Goal: Information Seeking & Learning: Learn about a topic

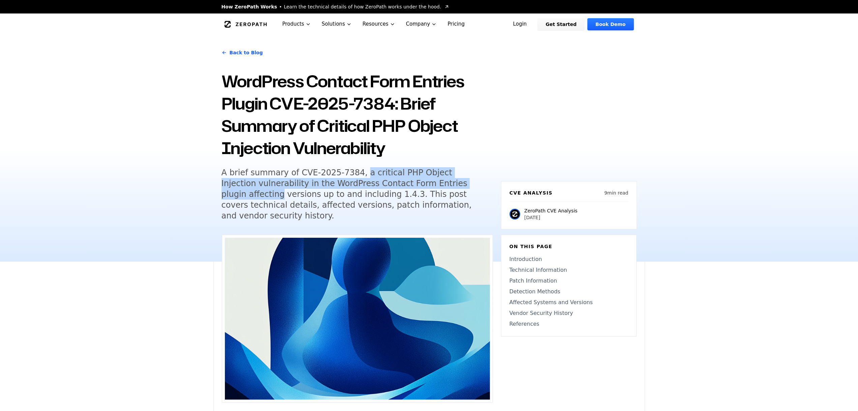
drag, startPoint x: 359, startPoint y: 173, endPoint x: 467, endPoint y: 188, distance: 109.0
click at [467, 188] on h5 "A brief summary of CVE-2025-7384, a critical PHP Object Injection vulnerability…" at bounding box center [351, 194] width 259 height 54
click at [361, 173] on h5 "A brief summary of CVE-2025-7384, a critical PHP Object Injection vulnerability…" at bounding box center [351, 194] width 259 height 54
click at [358, 164] on div "Back to Blog WordPress Contact Form Entries Plugin CVE-2025-7384: Brief Summary…" at bounding box center [357, 136] width 271 height 186
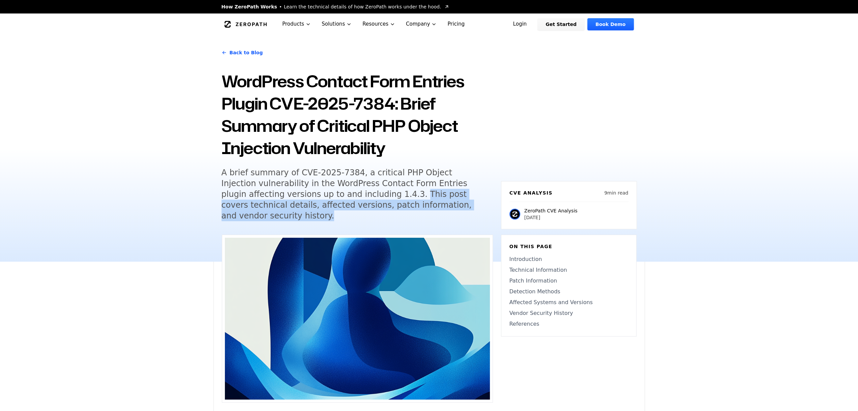
drag, startPoint x: 345, startPoint y: 194, endPoint x: 462, endPoint y: 208, distance: 117.5
click at [462, 208] on h5 "A brief summary of CVE-2025-7384, a critical PHP Object Injection vulnerability…" at bounding box center [351, 194] width 259 height 54
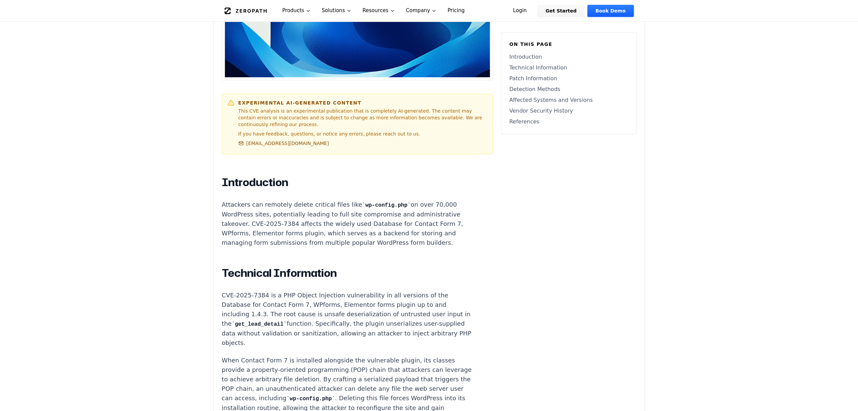
scroll to position [337, 0]
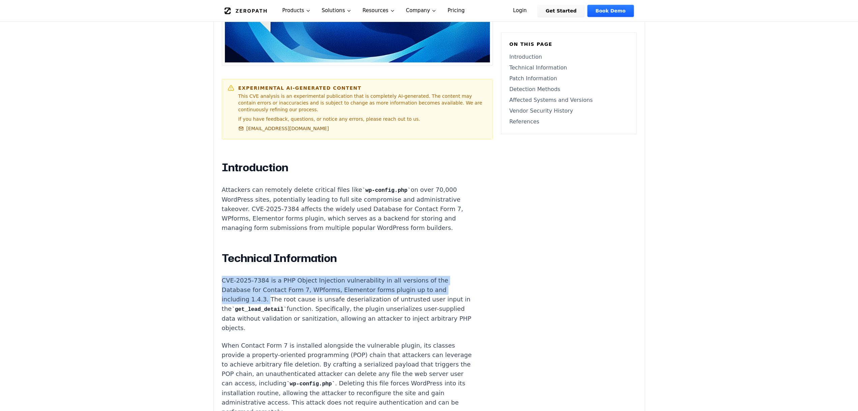
drag, startPoint x: 222, startPoint y: 262, endPoint x: 264, endPoint y: 281, distance: 45.6
click at [264, 281] on p "CVE-2025-7384 is a PHP Object Injection vulnerability in all versions of the Da…" at bounding box center [347, 304] width 251 height 57
copy p "CVE-2025-7384 is a PHP Object Injection vulnerability in all versions of the Da…"
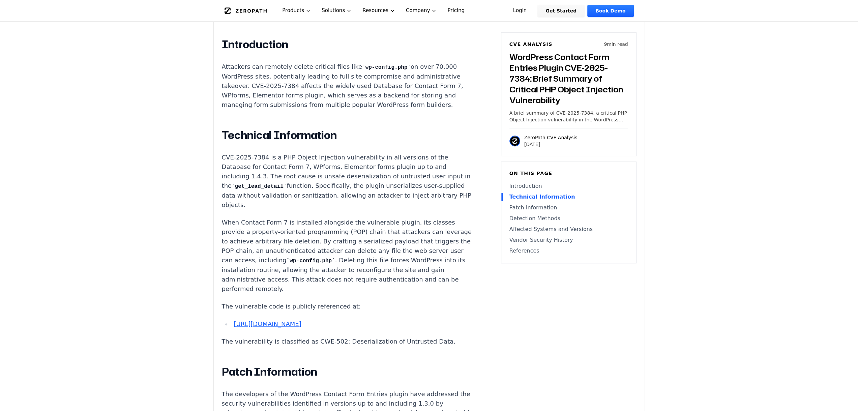
scroll to position [472, 0]
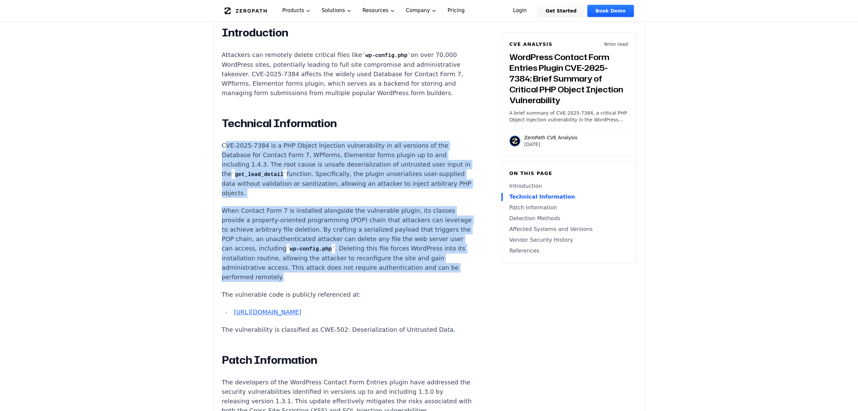
drag, startPoint x: 225, startPoint y: 125, endPoint x: 432, endPoint y: 259, distance: 246.4
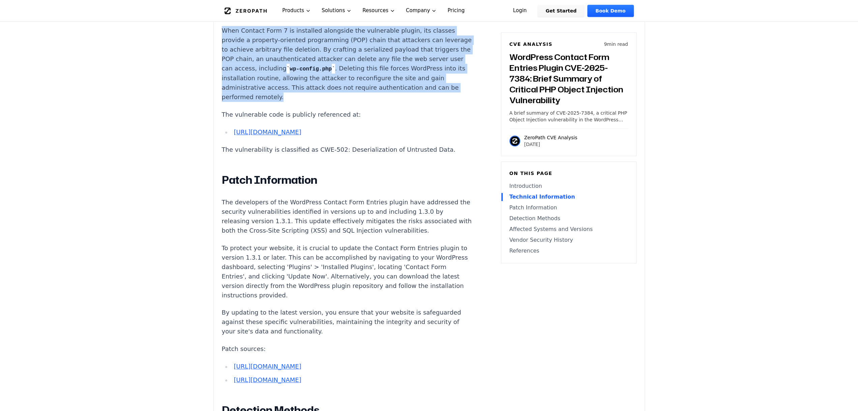
scroll to position [674, 0]
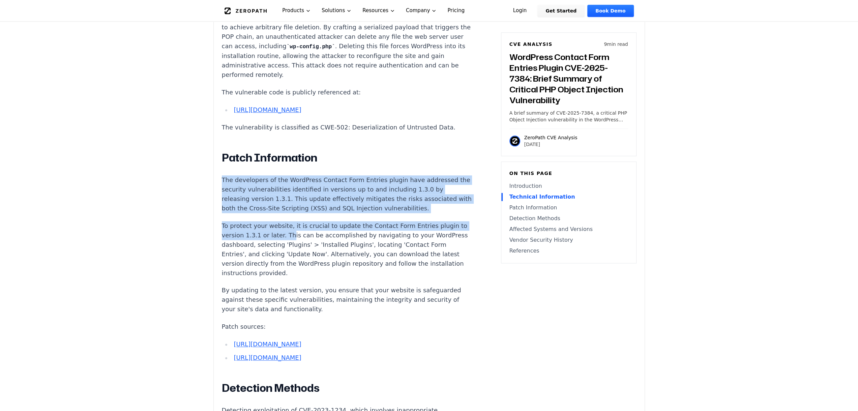
drag, startPoint x: 222, startPoint y: 169, endPoint x: 293, endPoint y: 222, distance: 88.3
click at [293, 222] on p "To protect your website, it is crucial to update the Contact Form Entries plugi…" at bounding box center [347, 249] width 251 height 57
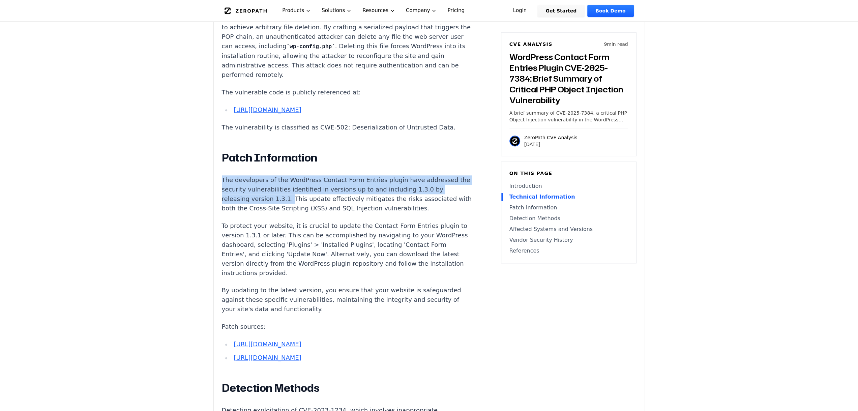
drag, startPoint x: 222, startPoint y: 172, endPoint x: 284, endPoint y: 191, distance: 65.1
click at [284, 191] on p "The developers of the WordPress Contact Form Entries plugin have addressed the …" at bounding box center [347, 194] width 251 height 38
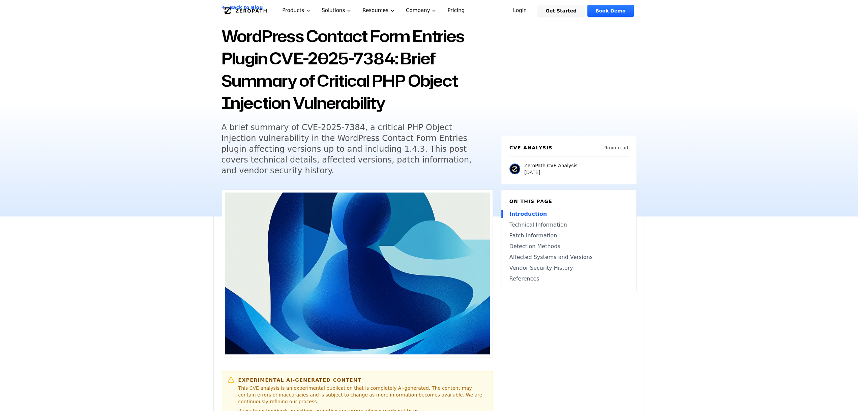
scroll to position [0, 0]
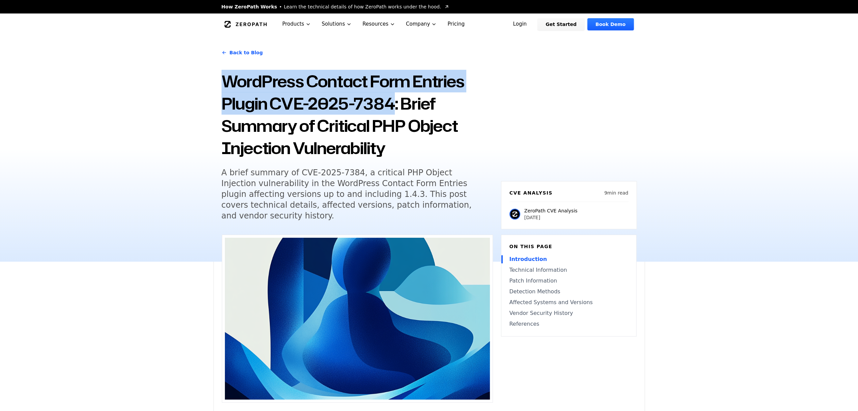
drag, startPoint x: 225, startPoint y: 80, endPoint x: 392, endPoint y: 103, distance: 168.9
click at [392, 103] on h1 "WordPress Contact Form Entries Plugin CVE-2025-7384: Brief Summary of Critical …" at bounding box center [357, 114] width 271 height 89
copy h1 "WordPress Contact Form Entries Plugin CVE-2025-7384"
